Goal: Task Accomplishment & Management: Manage account settings

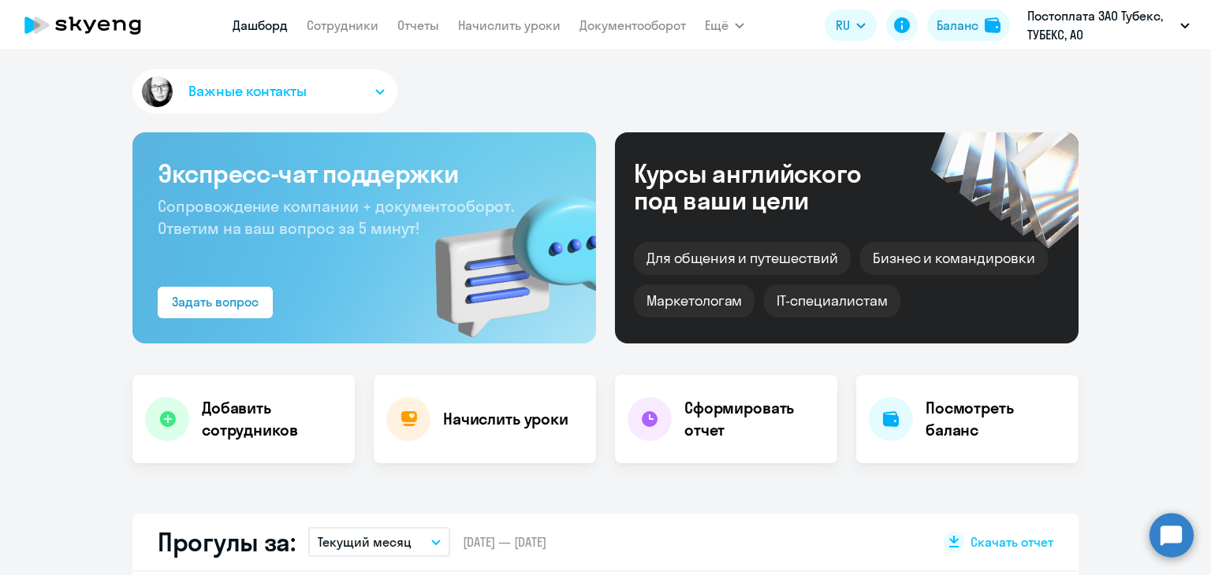
select select "30"
drag, startPoint x: 0, startPoint y: 0, endPoint x: 318, endPoint y: 25, distance: 318.6
click at [318, 25] on link "Сотрудники" at bounding box center [343, 25] width 72 height 16
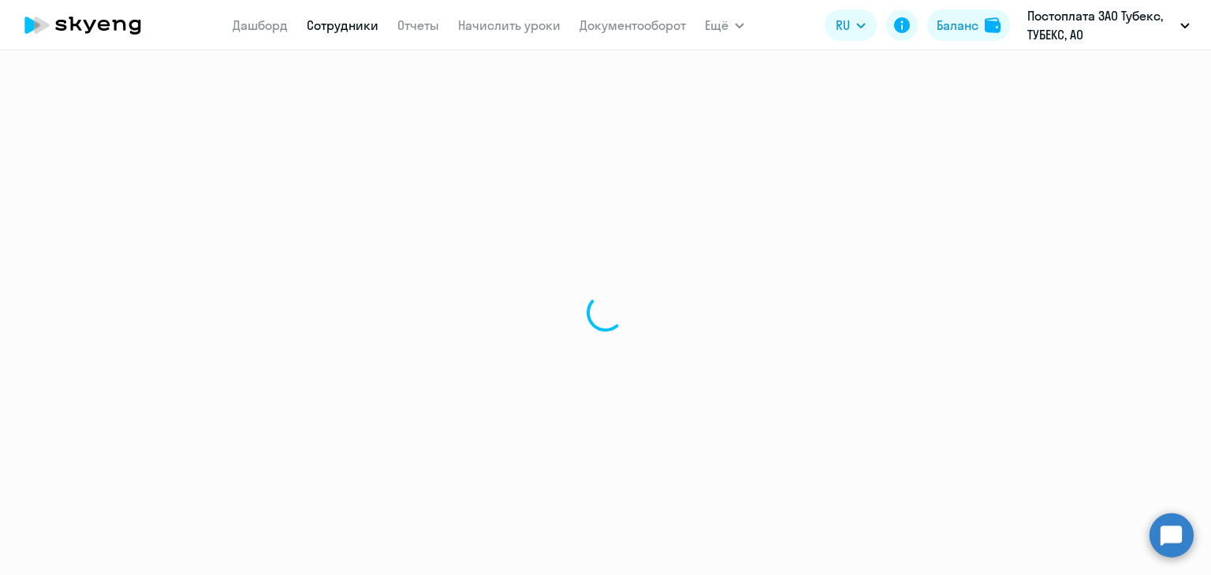
select select "30"
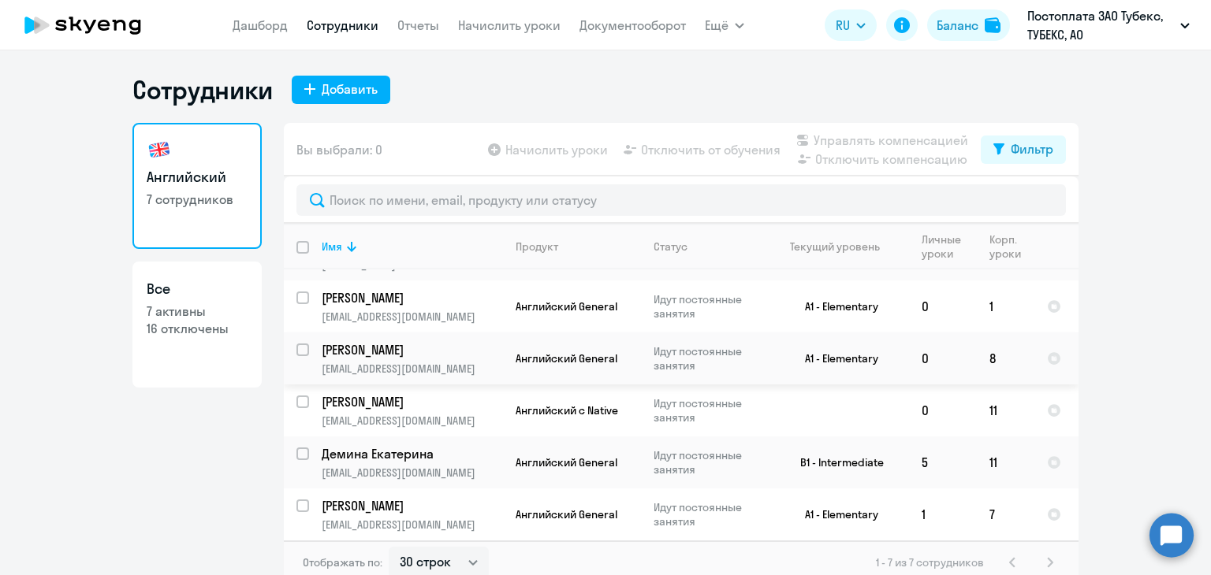
scroll to position [9, 0]
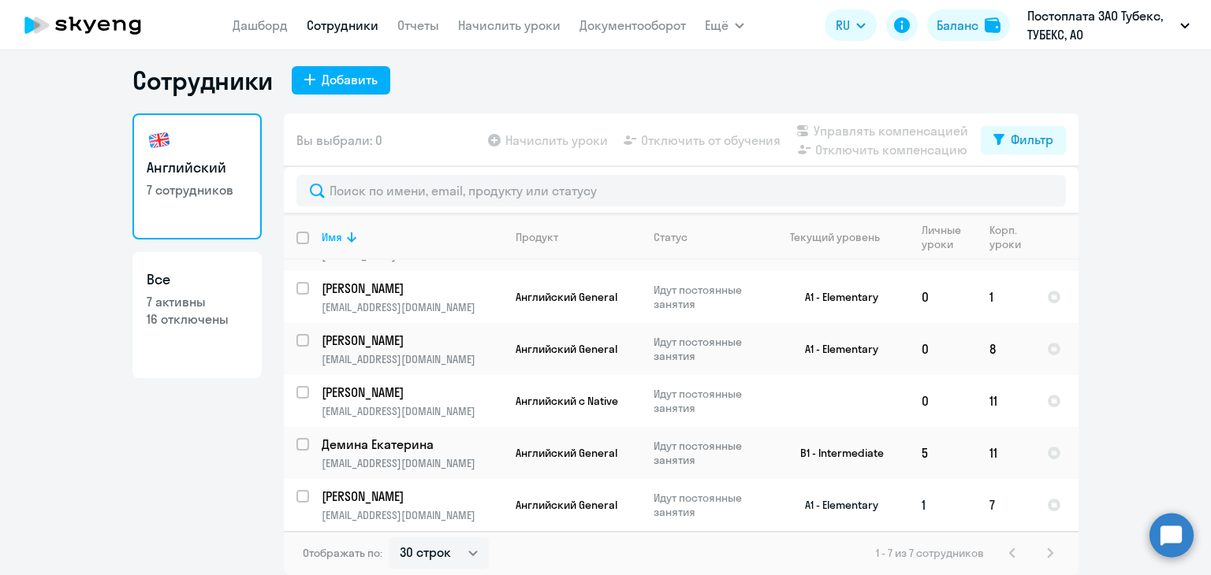
click at [325, 489] on p "[PERSON_NAME]" at bounding box center [411, 496] width 178 height 17
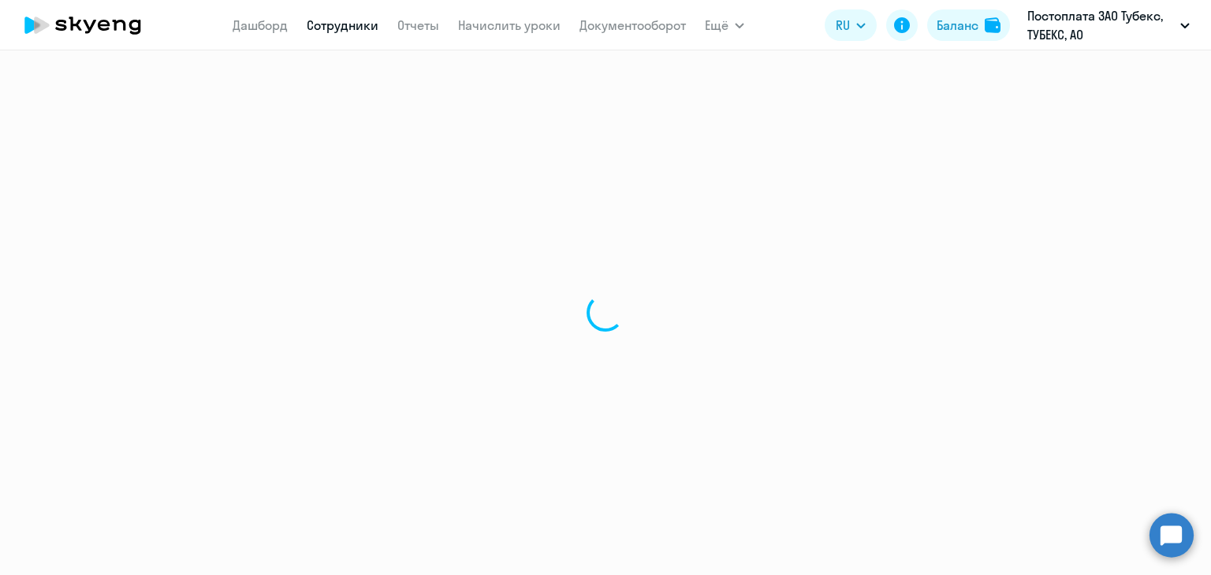
select select "english"
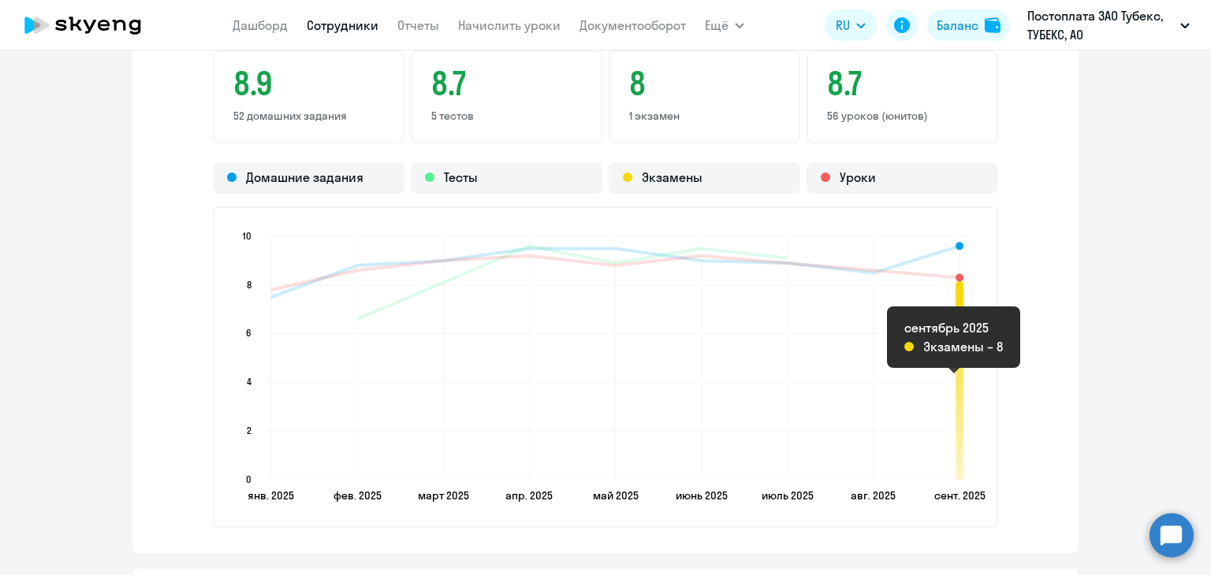
scroll to position [1541, 0]
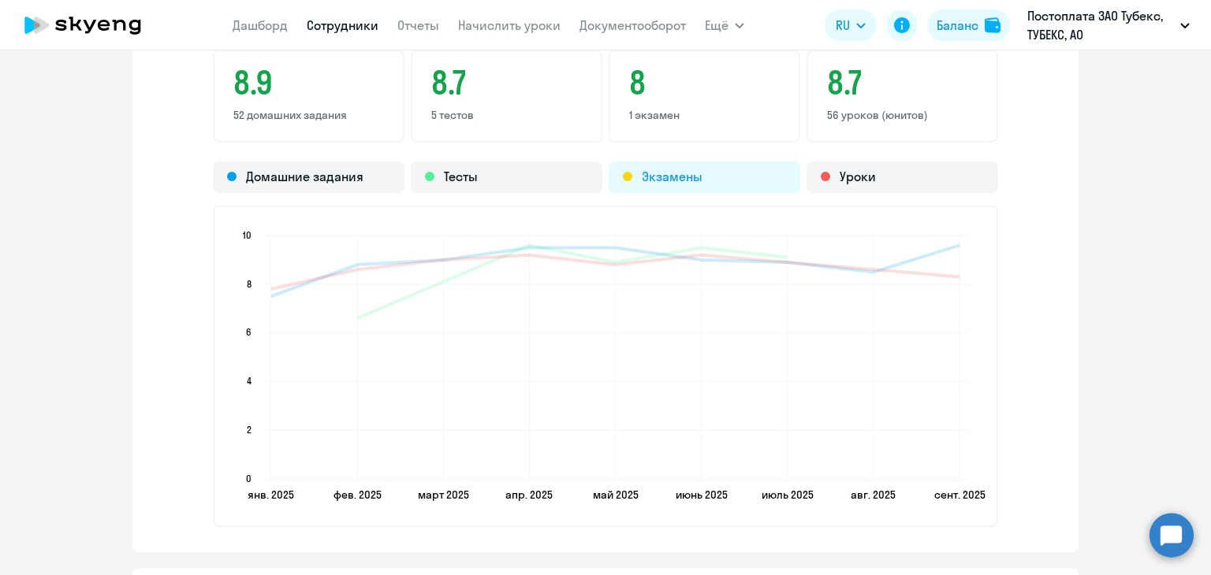
click at [731, 175] on div "Экзамены" at bounding box center [704, 178] width 192 height 32
click at [759, 179] on div "Экзамены" at bounding box center [704, 178] width 192 height 32
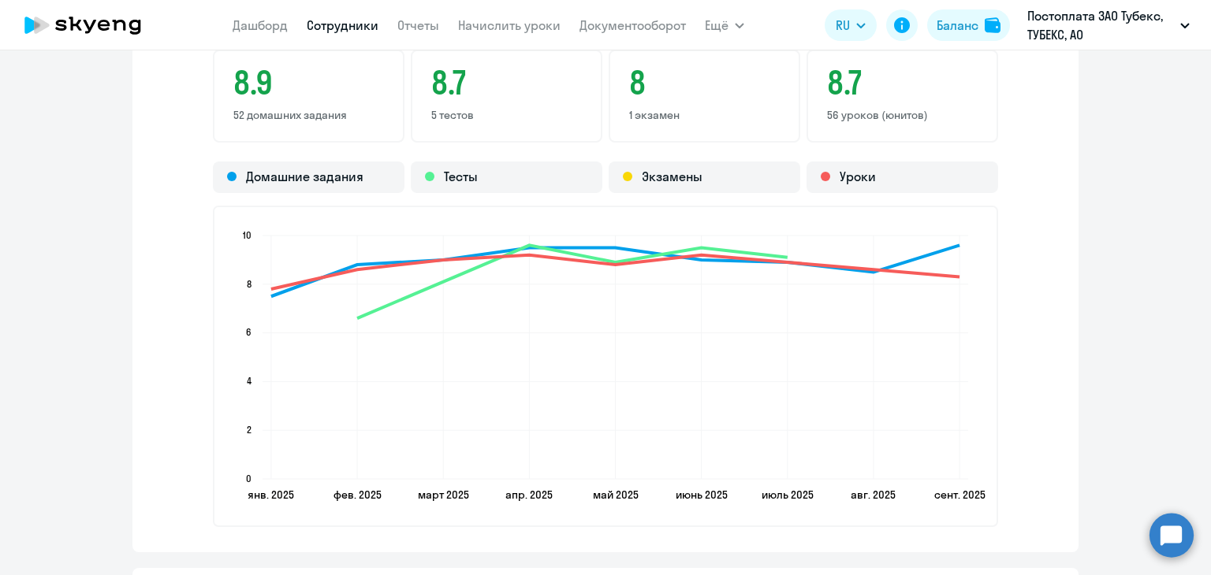
click at [720, 111] on p "1 экзамен" at bounding box center [704, 115] width 151 height 14
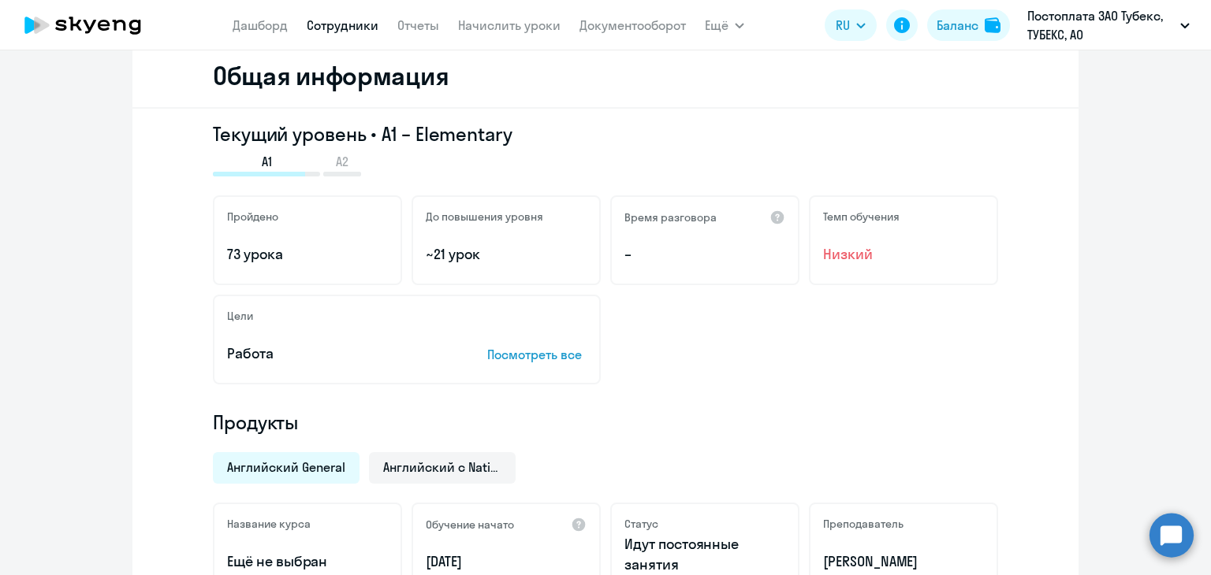
scroll to position [154, 0]
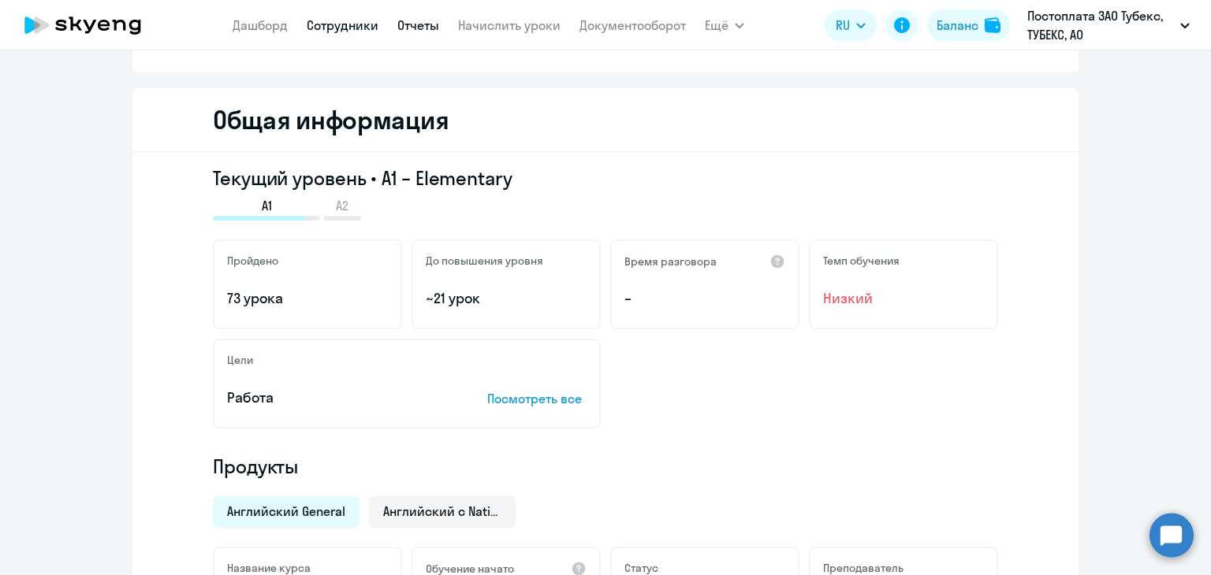
click at [407, 24] on link "Отчеты" at bounding box center [418, 25] width 42 height 16
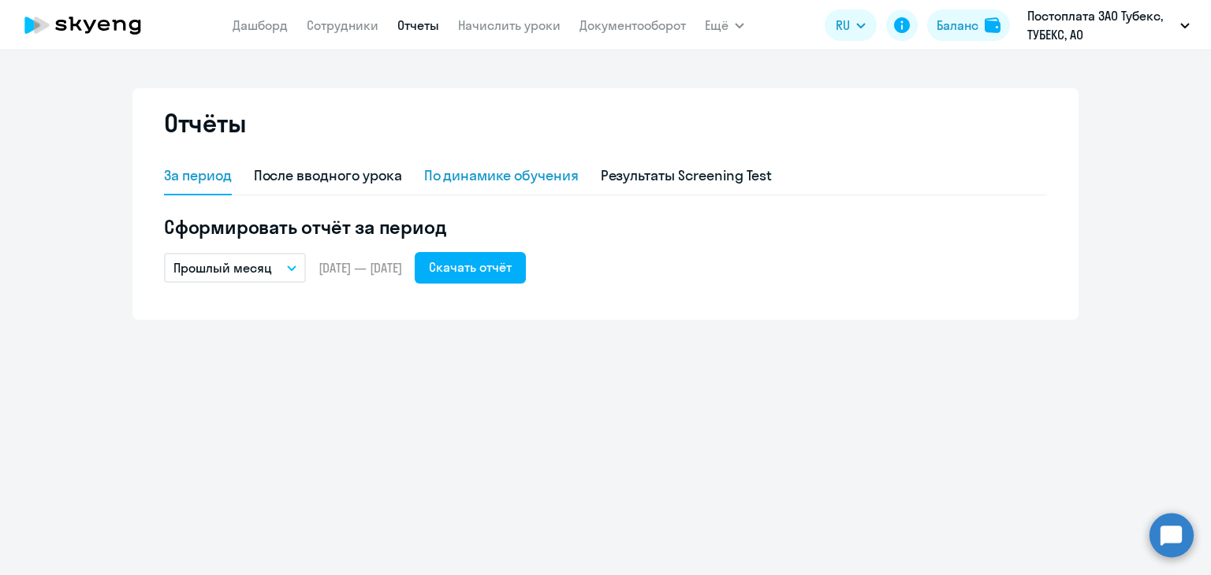
click at [544, 176] on div "По динамике обучения" at bounding box center [501, 176] width 154 height 20
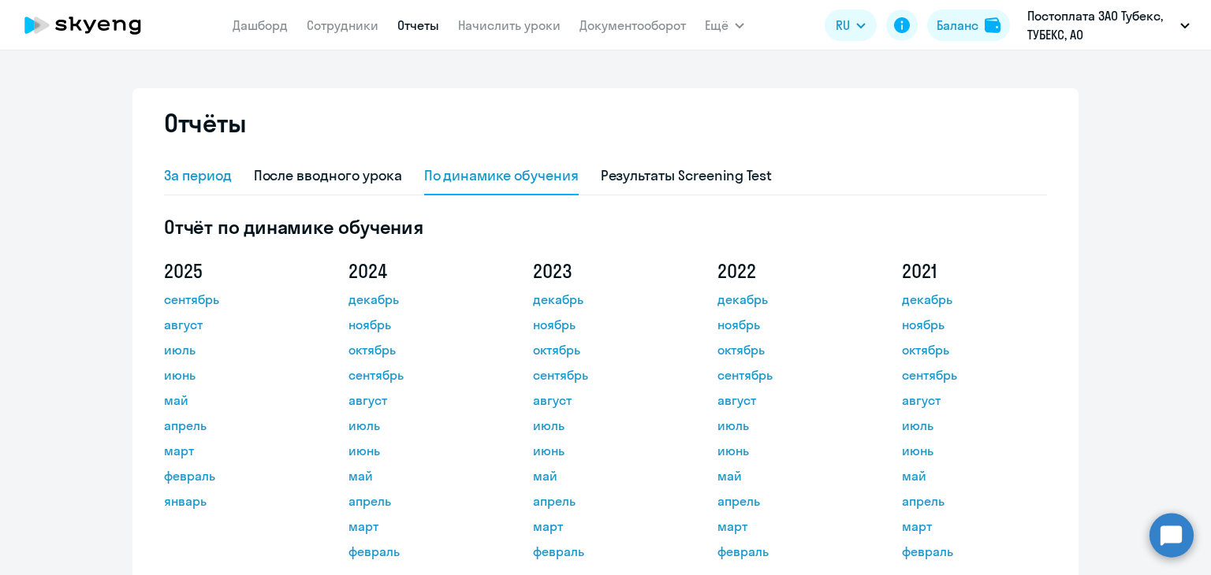
click at [182, 181] on div "За период" at bounding box center [198, 176] width 68 height 20
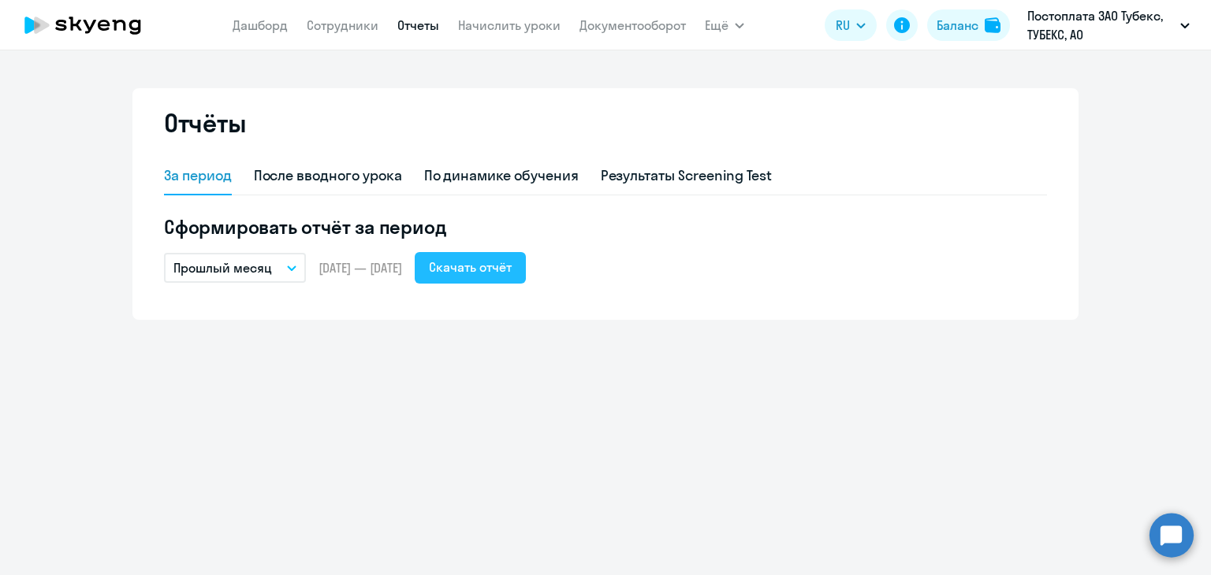
click at [494, 268] on div "Скачать отчёт" at bounding box center [470, 267] width 83 height 19
